Goal: Complete application form: Complete application form

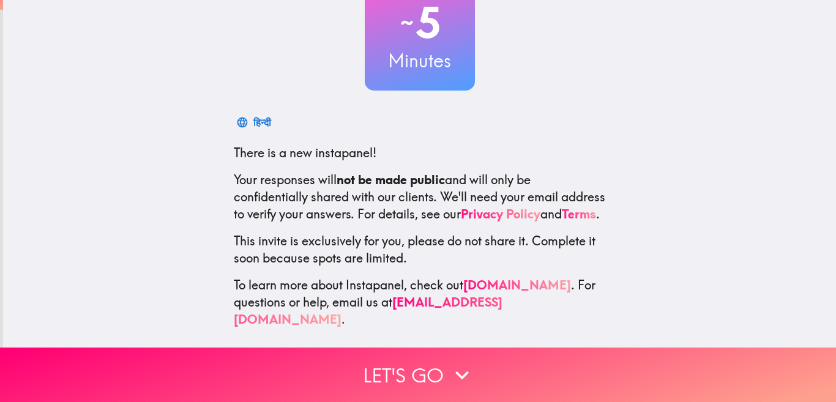
scroll to position [108, 0]
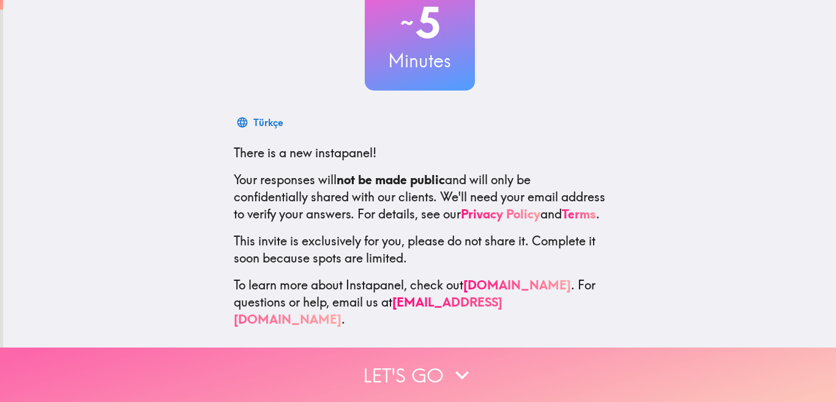
click at [507, 375] on button "Let's go" at bounding box center [418, 375] width 836 height 54
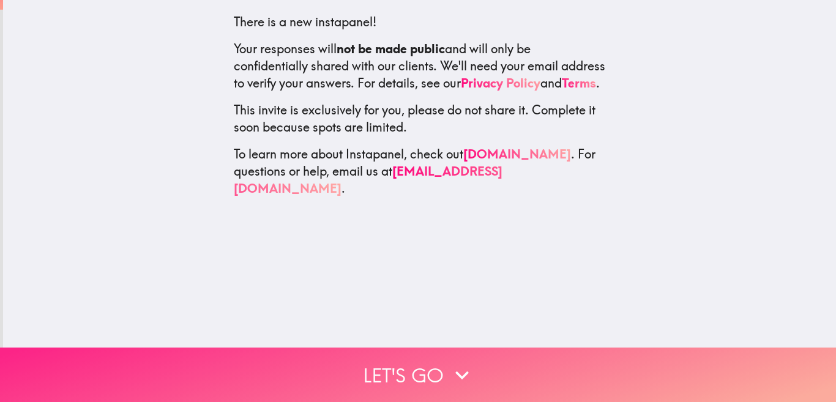
scroll to position [0, 0]
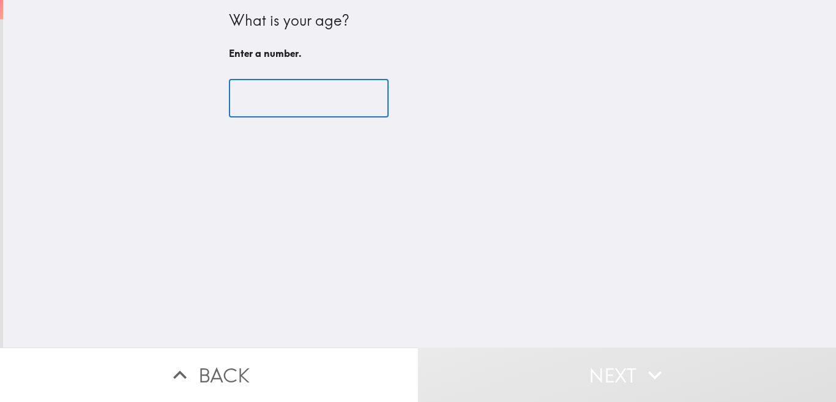
click at [301, 105] on input "number" at bounding box center [309, 99] width 160 height 38
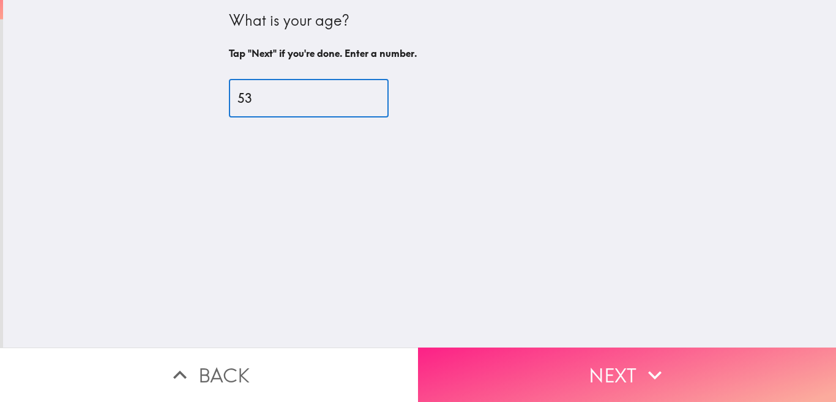
type input "53"
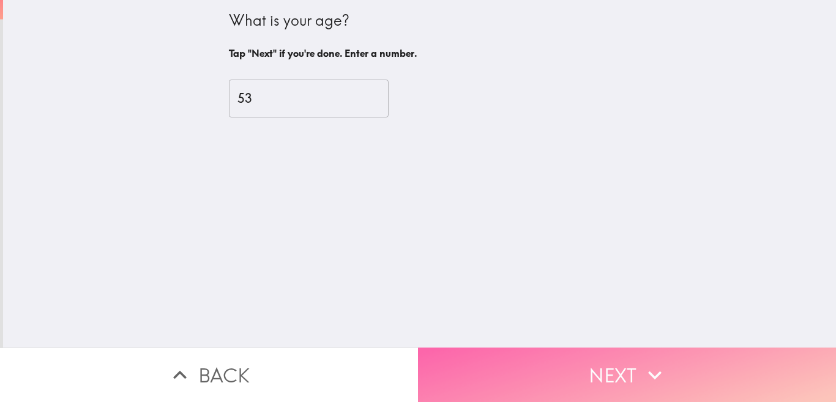
click at [498, 379] on button "Next" at bounding box center [627, 375] width 418 height 54
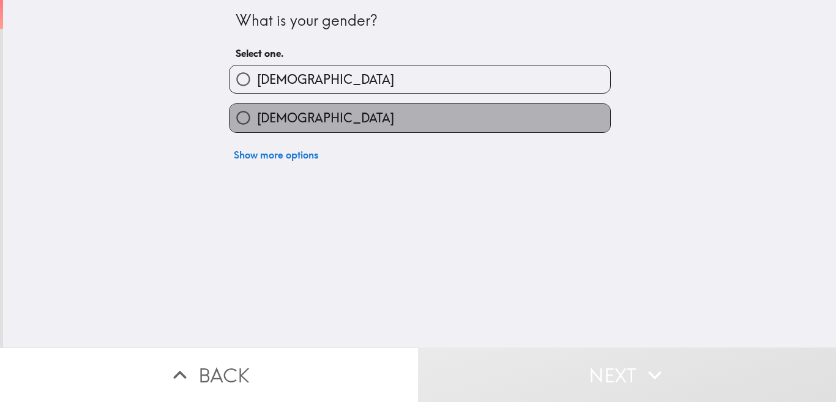
click at [446, 110] on label "[DEMOGRAPHIC_DATA]" at bounding box center [420, 118] width 381 height 28
click at [257, 110] on input "[DEMOGRAPHIC_DATA]" at bounding box center [244, 118] width 28 height 28
radio input "true"
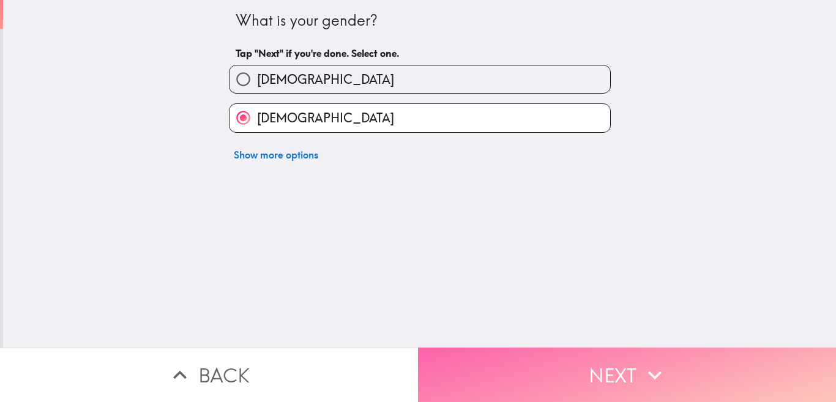
click at [516, 354] on button "Next" at bounding box center [627, 375] width 418 height 54
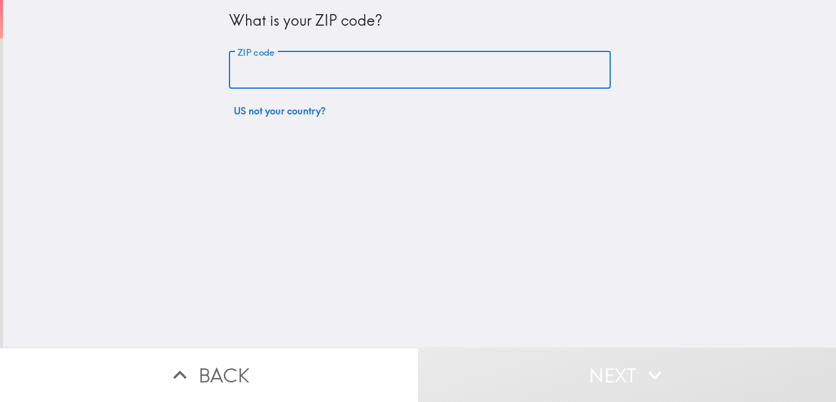
click at [477, 59] on input "ZIP code" at bounding box center [420, 70] width 382 height 38
type input "98563"
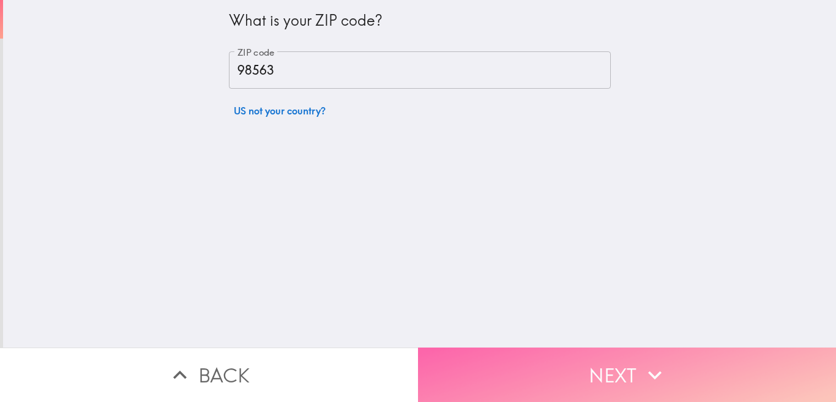
click at [489, 361] on button "Next" at bounding box center [627, 375] width 418 height 54
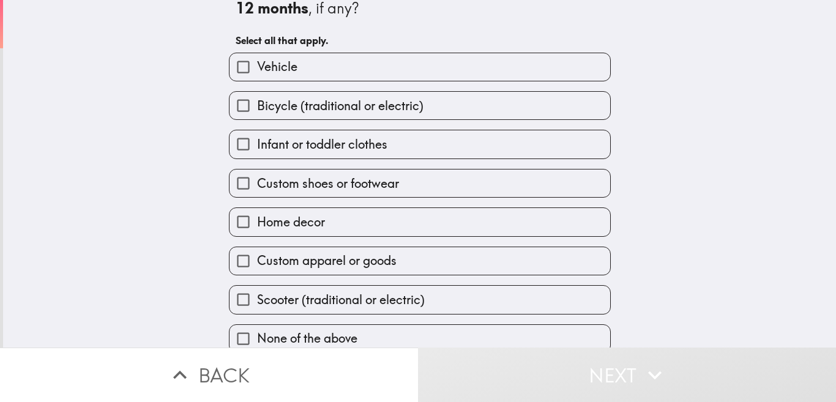
scroll to position [49, 0]
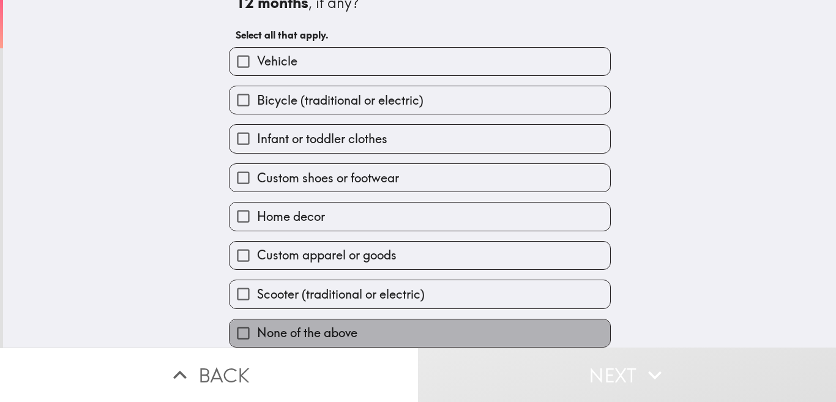
click at [574, 329] on label "None of the above" at bounding box center [420, 334] width 381 height 28
click at [257, 329] on input "None of the above" at bounding box center [244, 334] width 28 height 28
checkbox input "true"
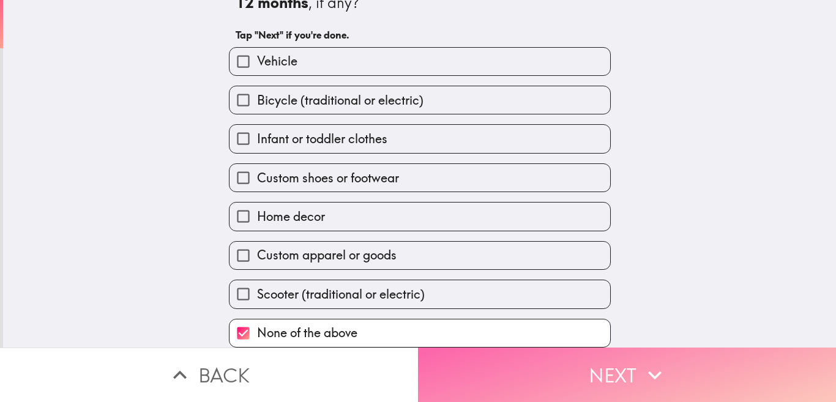
click at [569, 355] on button "Next" at bounding box center [627, 375] width 418 height 54
